Goal: Transaction & Acquisition: Purchase product/service

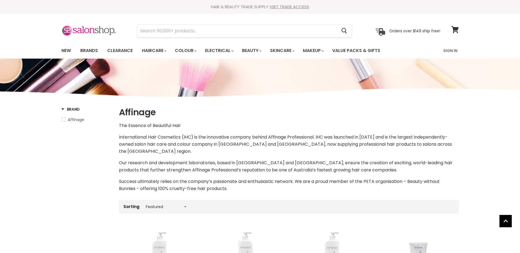
select select "manual"
click at [455, 50] on link "Sign In" at bounding box center [450, 51] width 21 height 12
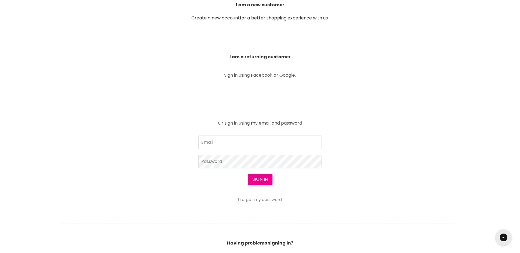
scroll to position [165, 0]
click at [251, 142] on input "Email" at bounding box center [260, 142] width 123 height 14
click at [238, 148] on input "Email" at bounding box center [260, 142] width 123 height 14
type input "[EMAIL_ADDRESS][DOMAIN_NAME]"
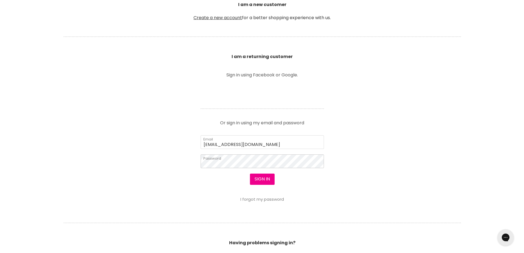
scroll to position [165, 0]
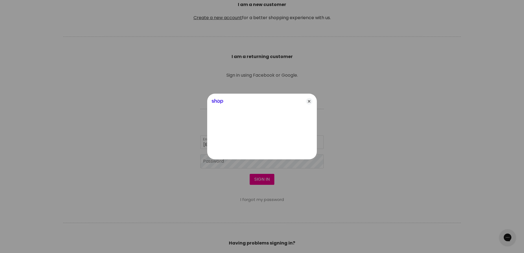
click at [306, 100] on div "Shop" at bounding box center [262, 100] width 110 height 13
click at [307, 100] on icon "Close" at bounding box center [309, 101] width 7 height 7
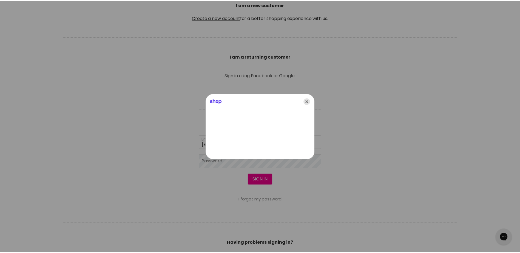
scroll to position [165, 0]
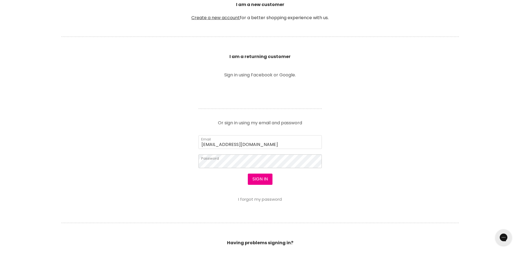
click at [248, 174] on button "Sign in" at bounding box center [260, 179] width 25 height 11
click at [265, 181] on button "Sign in" at bounding box center [260, 179] width 25 height 11
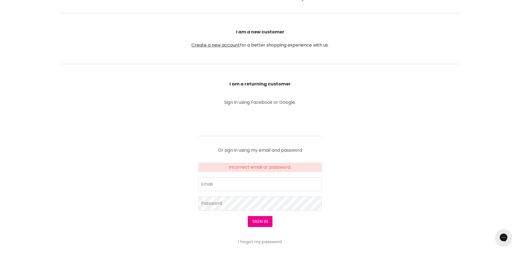
scroll to position [77, 0]
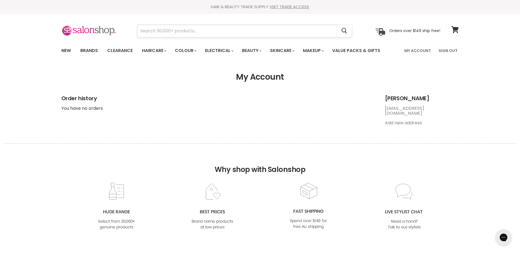
click at [159, 31] on input "Search" at bounding box center [237, 31] width 200 height 13
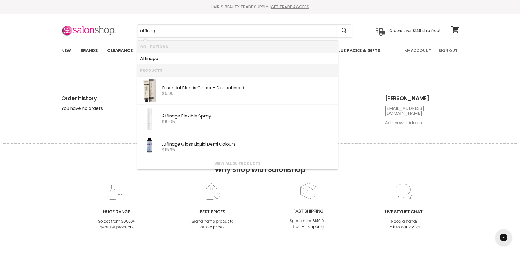
type input "affinage"
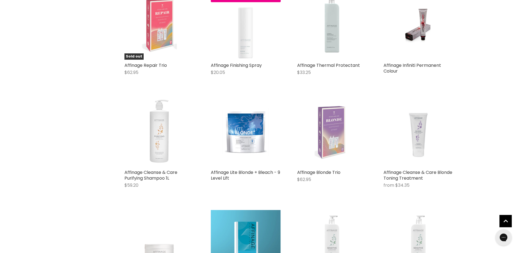
scroll to position [494, 0]
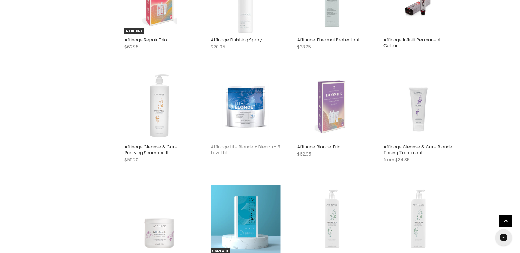
click at [242, 147] on link "Affinage Lite Blonde + Bleach - 9 Level Lift" at bounding box center [245, 150] width 69 height 12
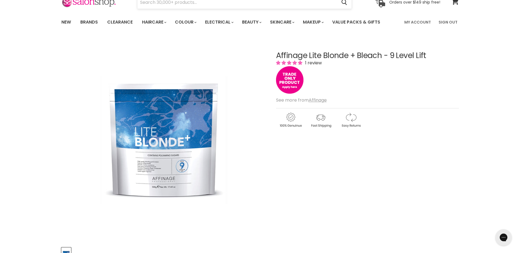
scroll to position [27, 0]
